Goal: Task Accomplishment & Management: Use online tool/utility

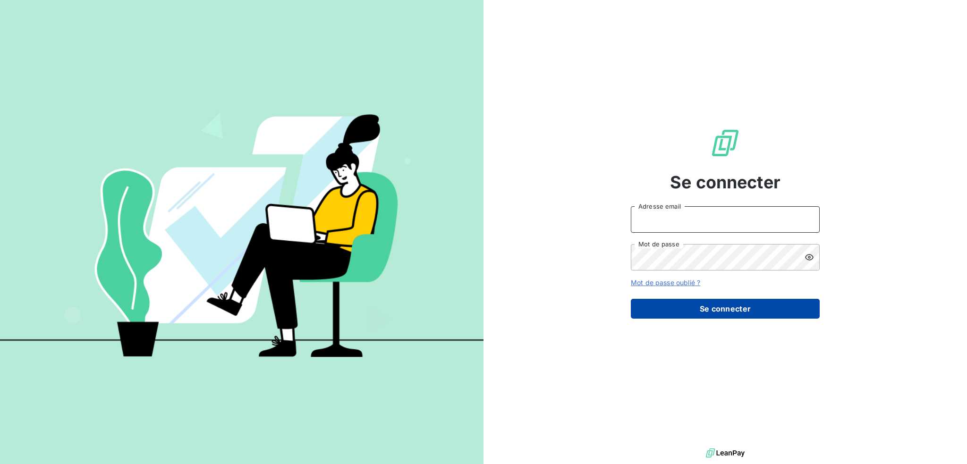
type input "[EMAIL_ADDRESS][DOMAIN_NAME]"
click at [697, 304] on button "Se connecter" at bounding box center [725, 309] width 189 height 20
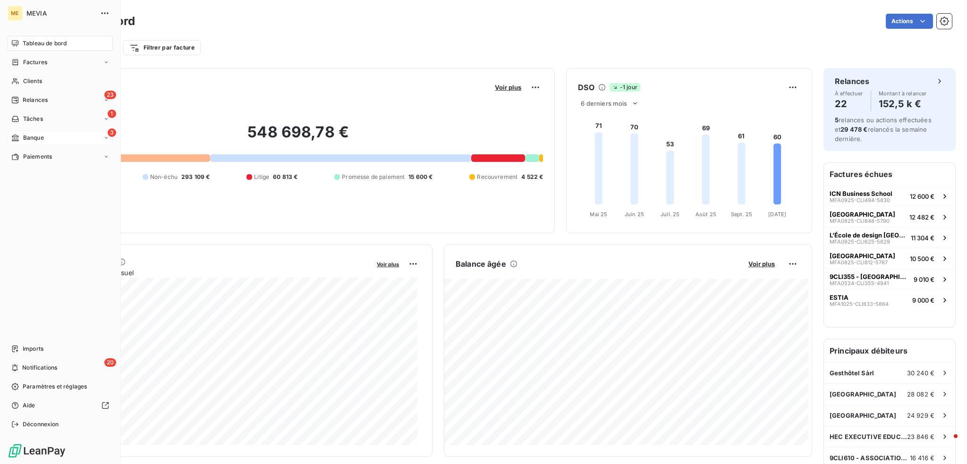
click at [37, 135] on span "Banque" at bounding box center [33, 138] width 21 height 8
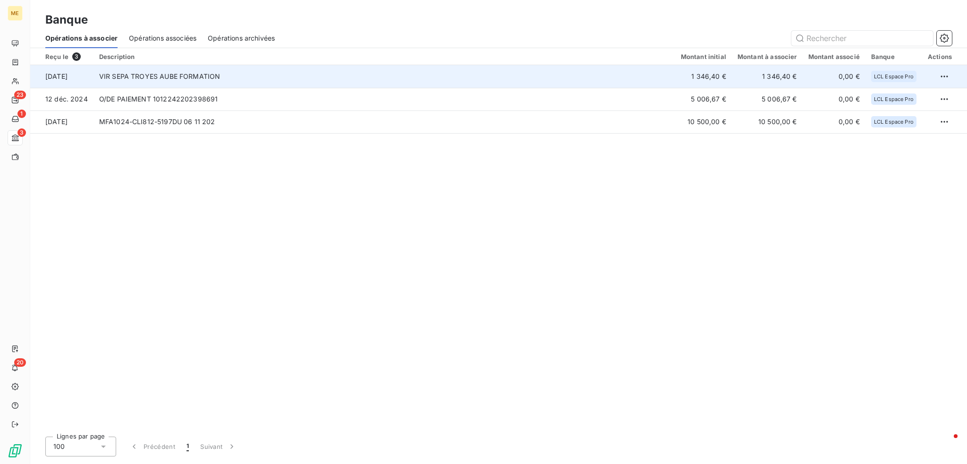
click at [652, 76] on td "VIR SEPA TROYES AUBE FORMATION" at bounding box center [384, 76] width 582 height 23
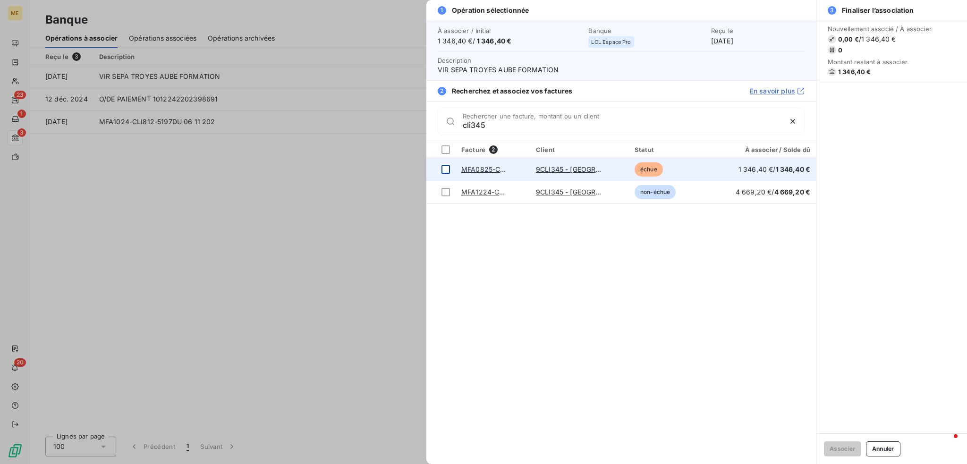
type input "cli345"
click at [443, 166] on div at bounding box center [445, 169] width 8 height 8
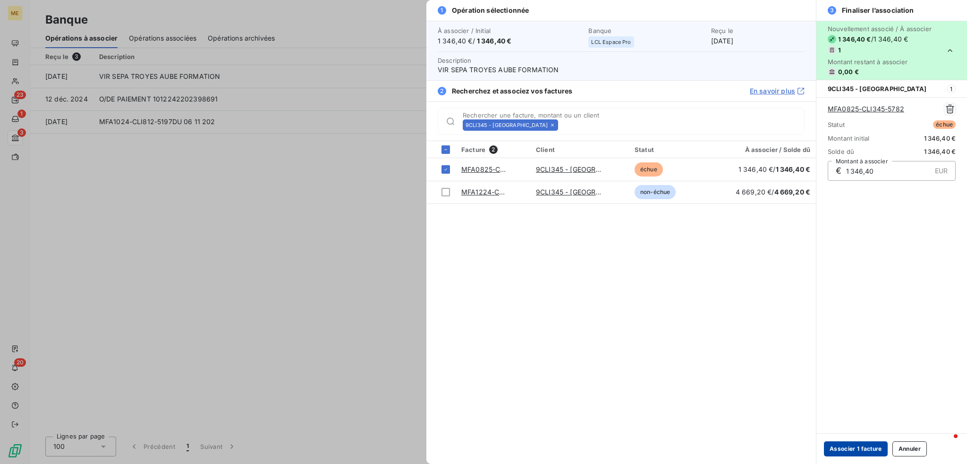
click at [867, 449] on button "Associer 1 facture" at bounding box center [856, 448] width 64 height 15
